Goal: Transaction & Acquisition: Purchase product/service

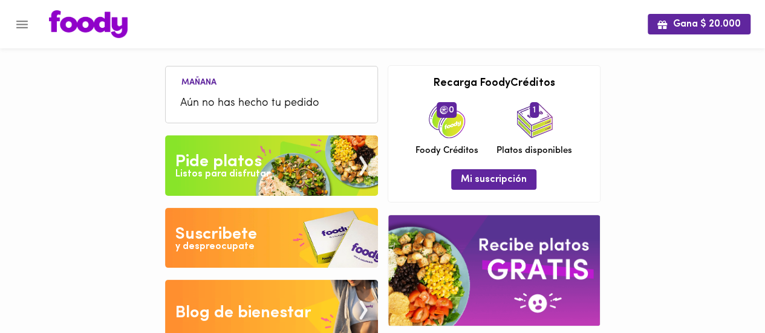
click at [221, 162] on div "Pide platos" at bounding box center [218, 162] width 87 height 24
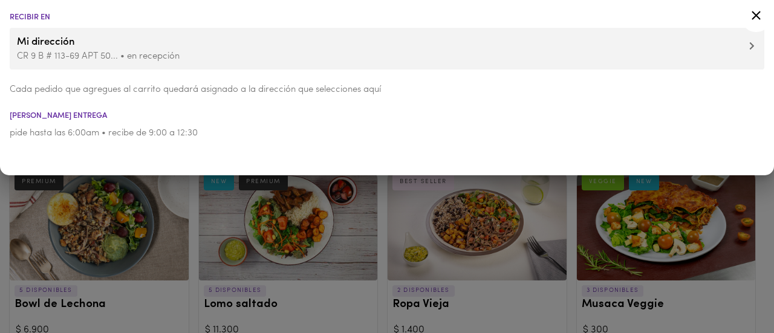
click at [756, 15] on icon at bounding box center [756, 15] width 9 height 9
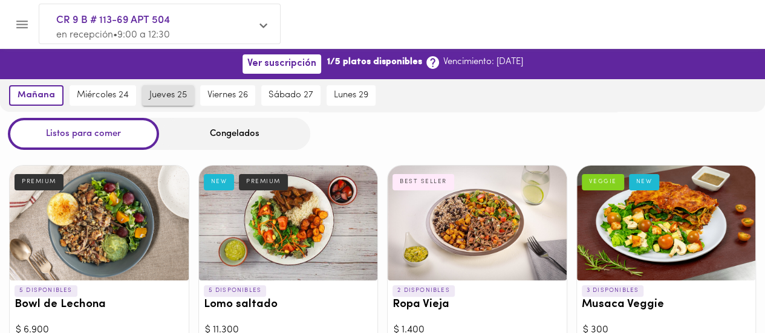
click at [161, 98] on span "jueves 25" at bounding box center [168, 95] width 38 height 11
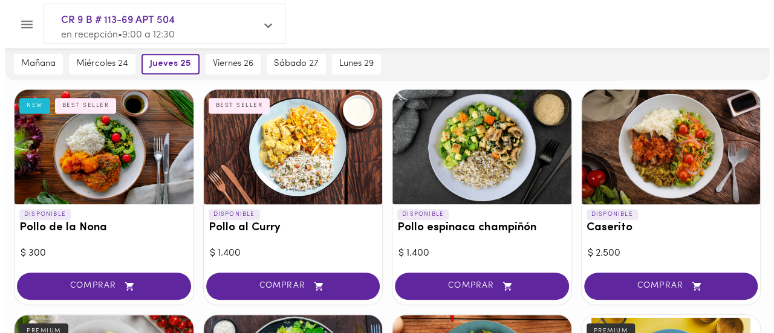
scroll to position [363, 0]
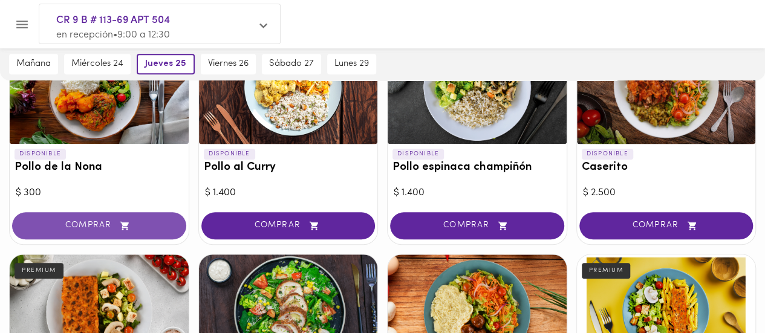
click at [85, 222] on span "COMPRAR" at bounding box center [99, 226] width 144 height 10
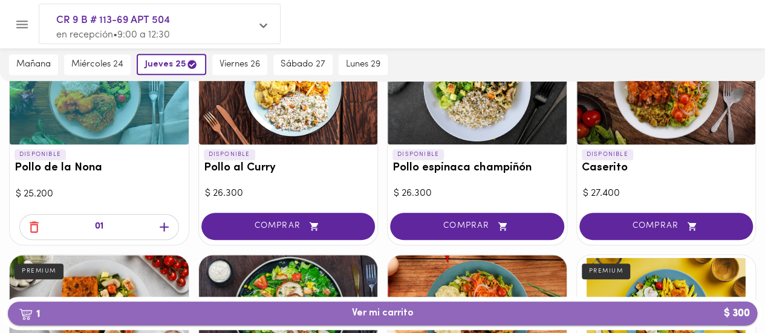
click at [453, 315] on span "1 Ver mi carrito $ 300" at bounding box center [383, 313] width 730 height 11
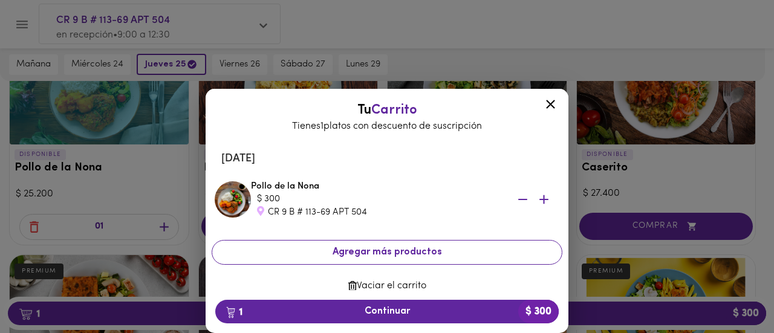
scroll to position [14, 0]
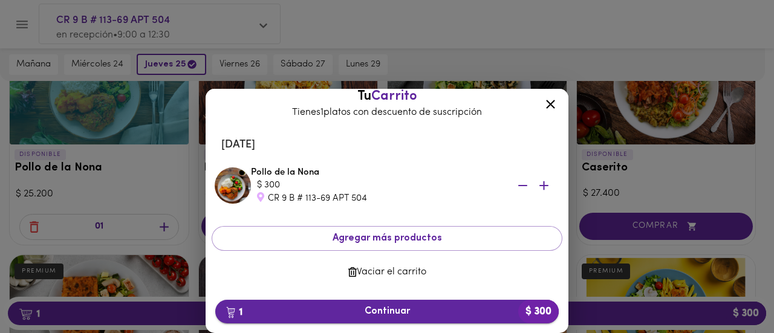
click at [384, 306] on span "1 Continuar $ 300" at bounding box center [387, 311] width 324 height 11
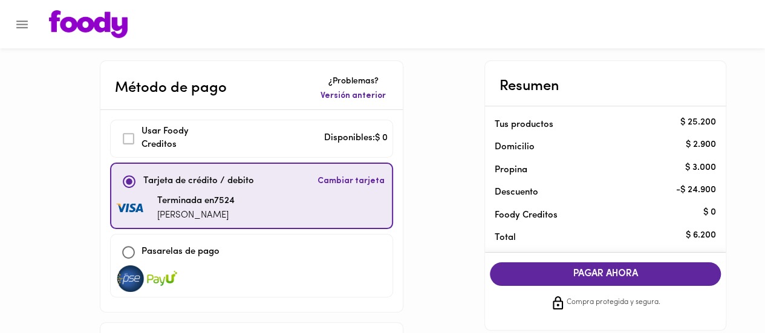
click at [629, 270] on span "PAGAR AHORA" at bounding box center [605, 274] width 207 height 11
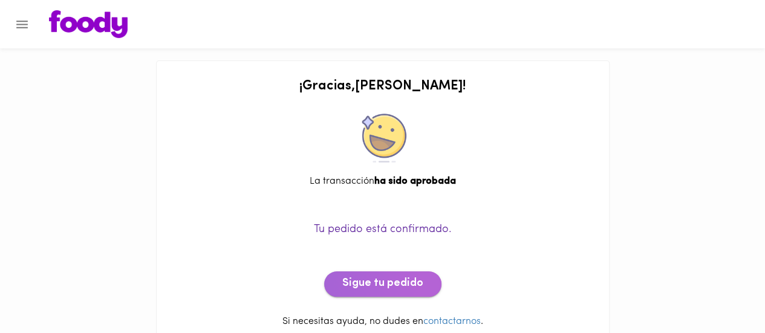
click at [419, 284] on span "Sigue tu pedido" at bounding box center [382, 284] width 81 height 13
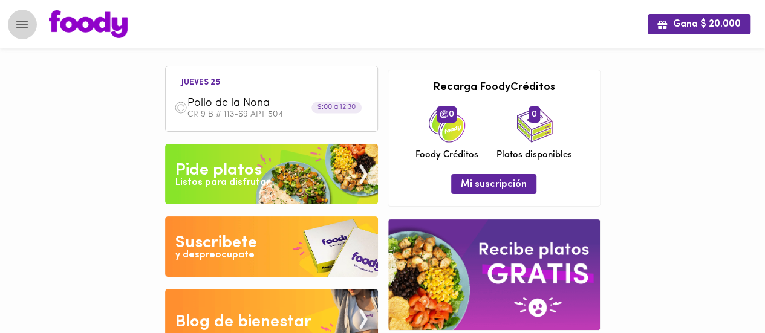
click at [21, 24] on icon "Menu" at bounding box center [21, 25] width 11 height 8
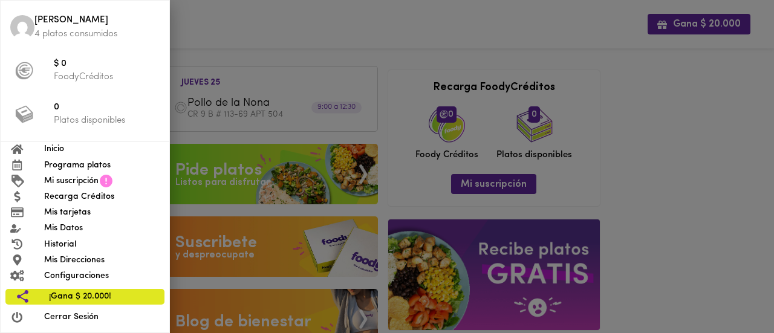
click at [644, 158] on div at bounding box center [387, 166] width 774 height 333
